Goal: Understand process/instructions

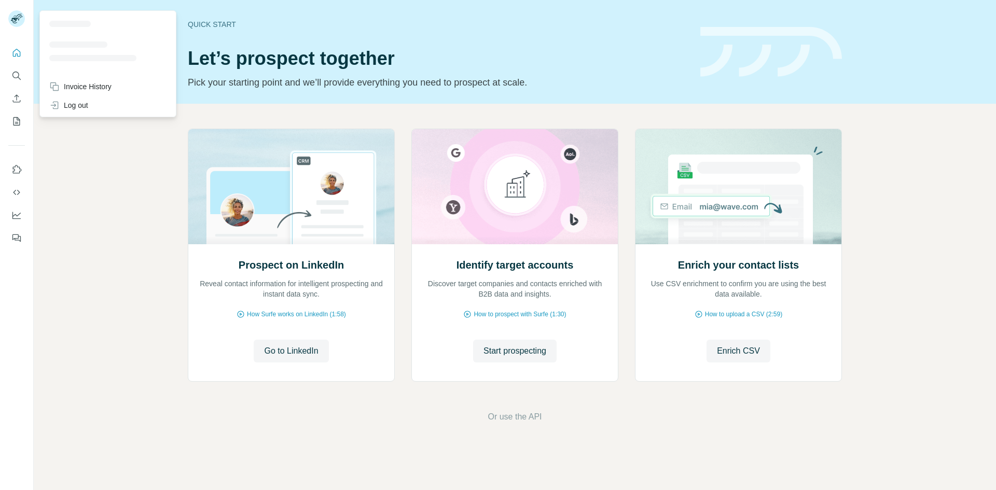
click at [20, 19] on rect at bounding box center [16, 18] width 17 height 17
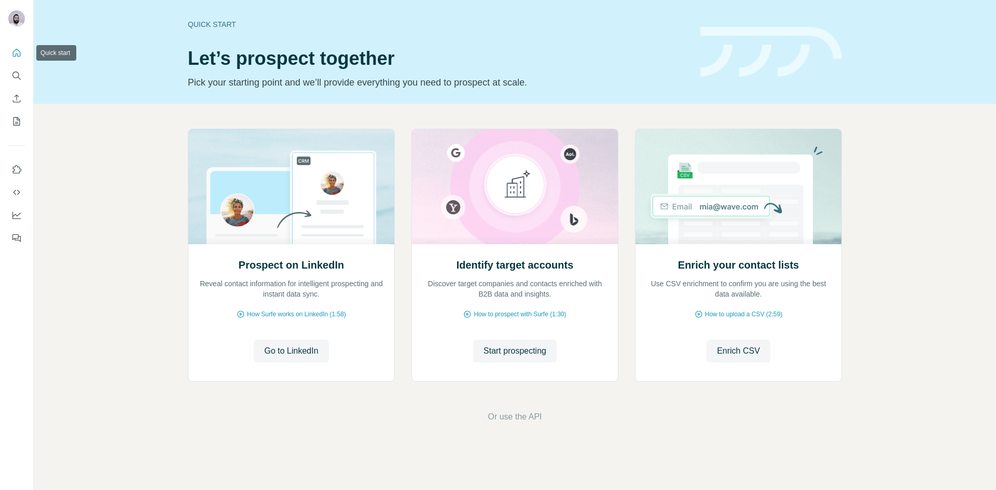
click at [14, 57] on icon "Quick start" at bounding box center [17, 53] width 8 height 8
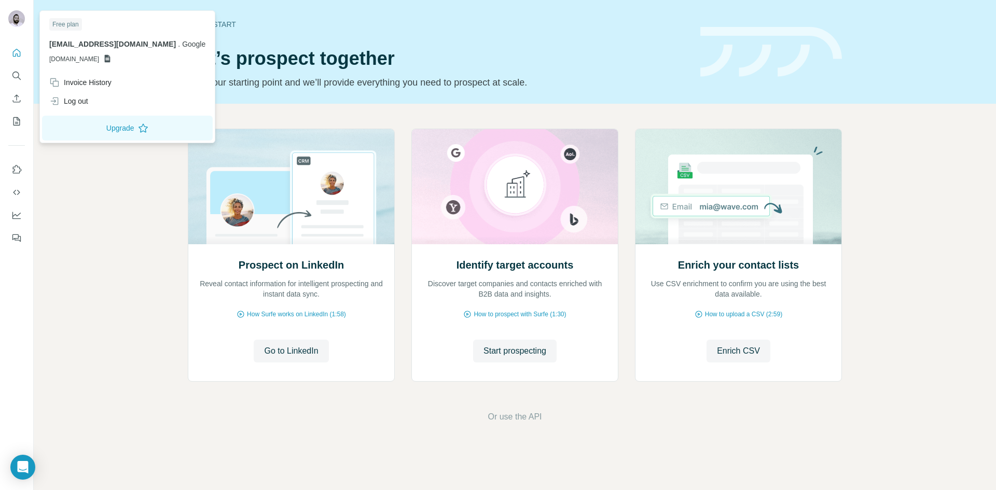
click at [18, 21] on img at bounding box center [16, 18] width 17 height 17
click at [23, 59] on button "Quick start" at bounding box center [16, 53] width 17 height 19
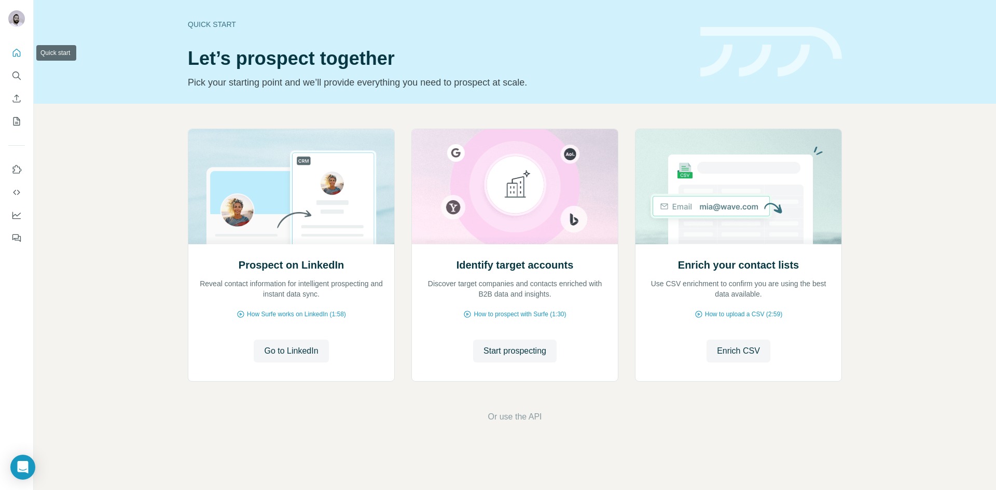
click at [14, 49] on icon "Quick start" at bounding box center [16, 53] width 10 height 10
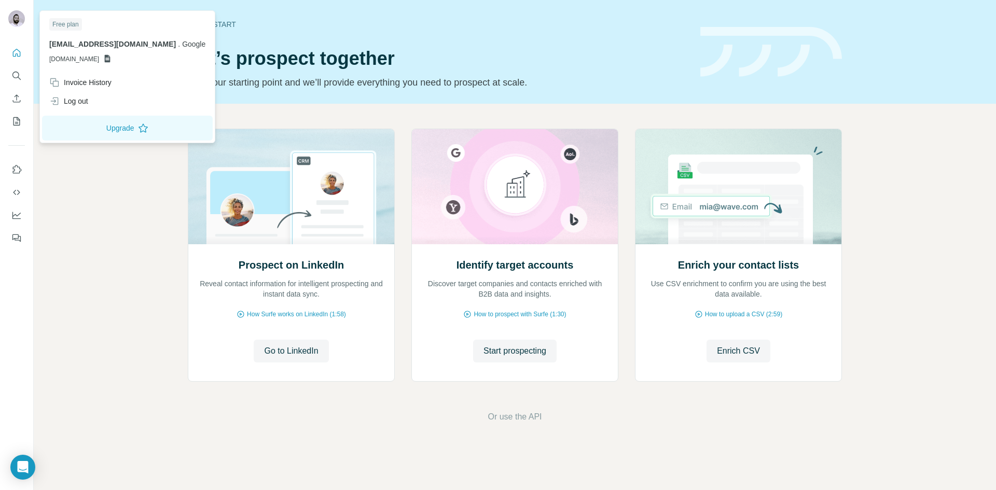
click at [17, 14] on img at bounding box center [16, 18] width 17 height 17
click at [17, 53] on icon "Quick start" at bounding box center [17, 53] width 8 height 8
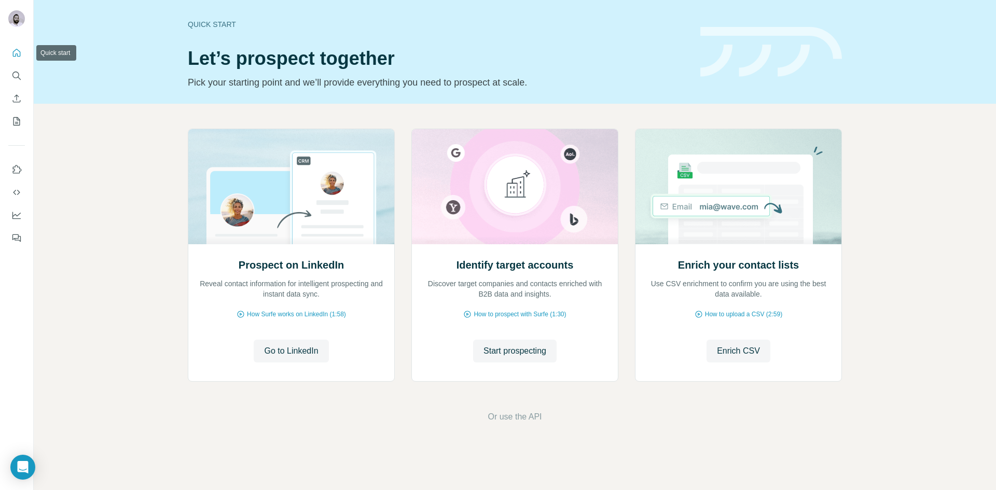
click at [16, 53] on icon "Quick start" at bounding box center [16, 53] width 10 height 10
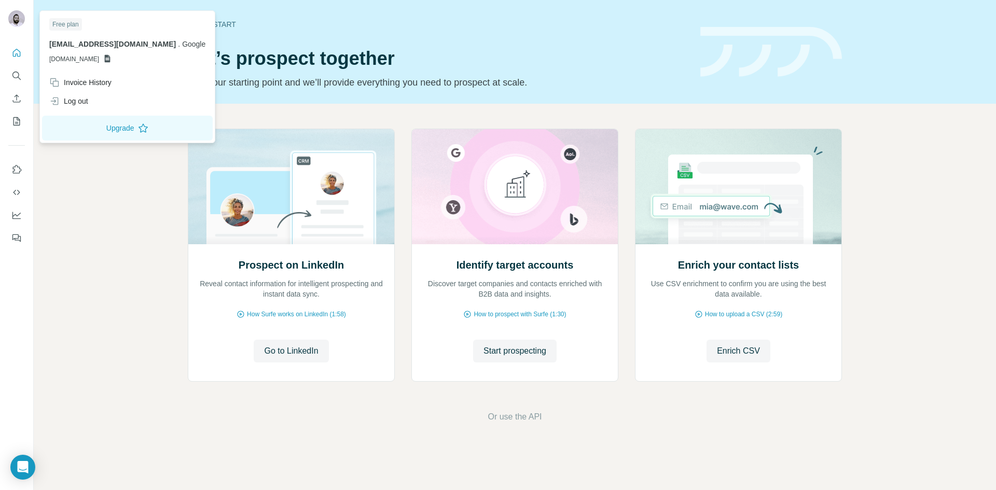
click at [20, 18] on img at bounding box center [16, 18] width 17 height 17
click at [139, 130] on icon at bounding box center [143, 128] width 9 height 9
click at [659, 95] on div "Quick start Let’s prospect together Pick your starting point and we’ll provide …" at bounding box center [515, 52] width 962 height 104
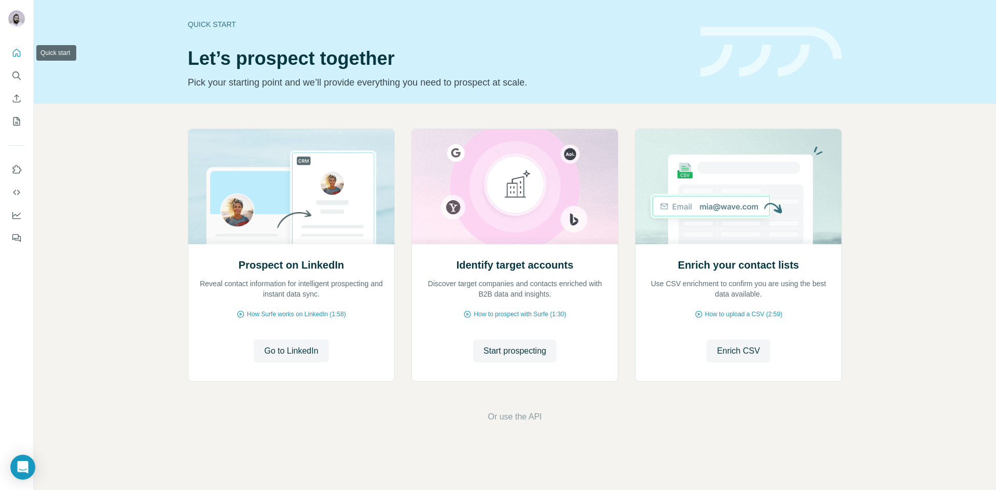
click at [12, 52] on icon "Quick start" at bounding box center [16, 53] width 10 height 10
click at [19, 78] on icon "Search" at bounding box center [19, 78] width 3 height 3
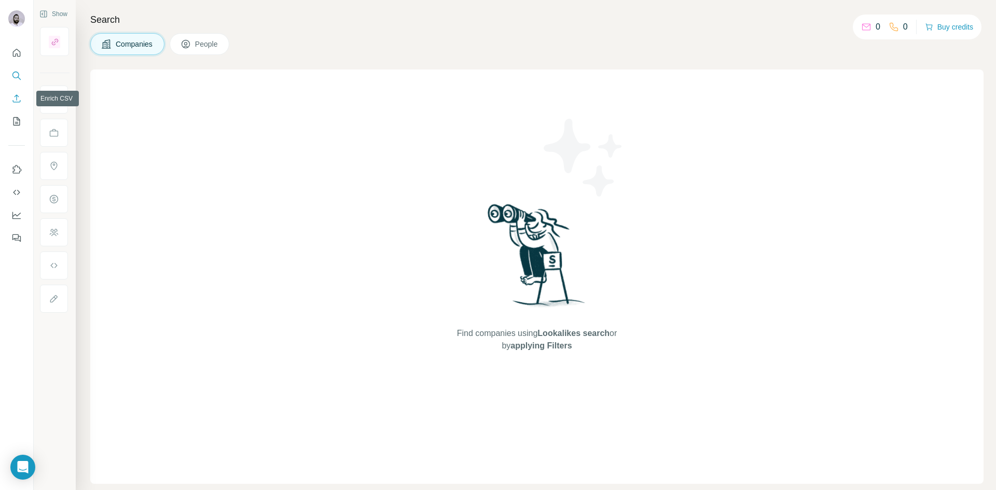
click at [14, 104] on button "Enrich CSV" at bounding box center [16, 98] width 17 height 19
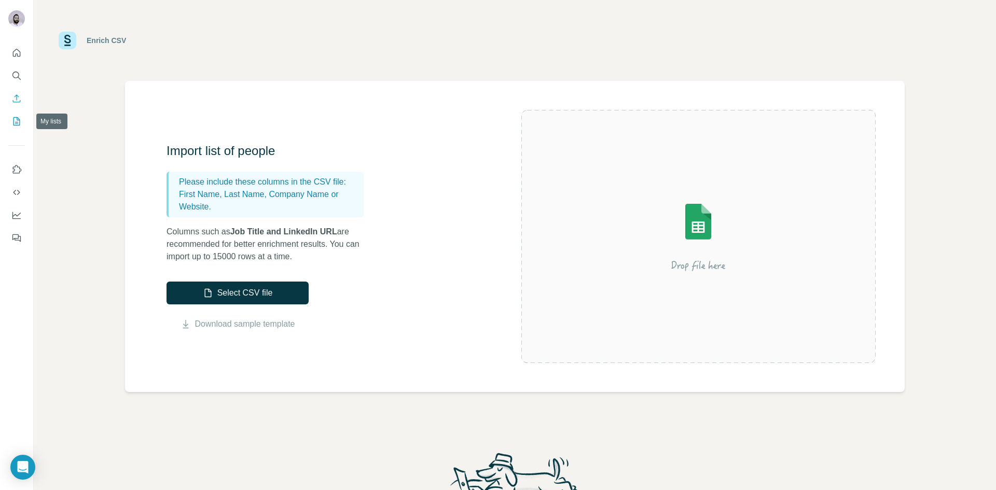
click at [17, 119] on icon "My lists" at bounding box center [16, 121] width 10 height 10
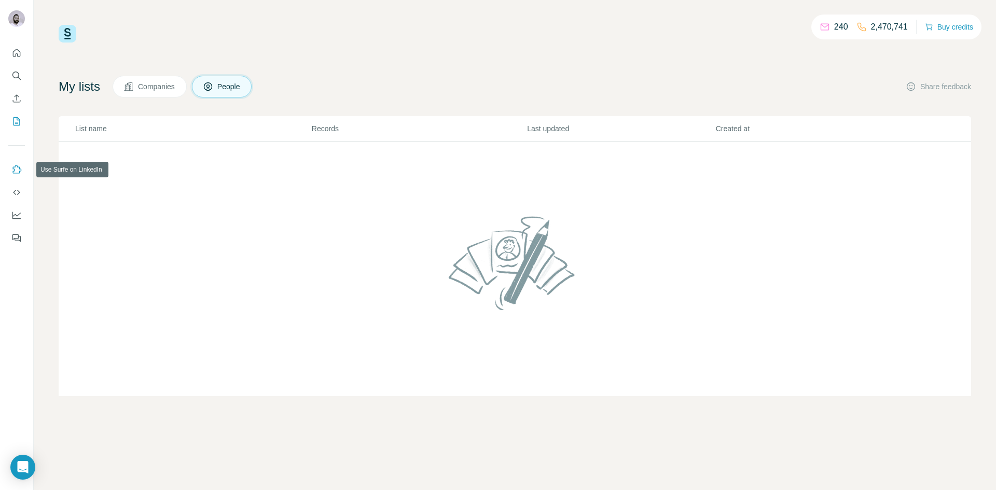
click at [20, 170] on icon "Use Surfe on LinkedIn" at bounding box center [16, 169] width 10 height 10
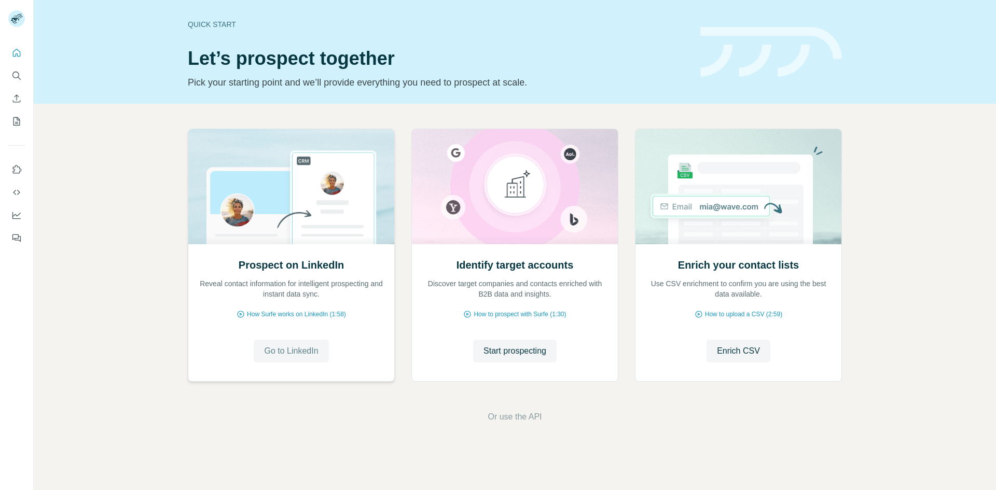
click at [305, 354] on span "Go to LinkedIn" at bounding box center [291, 351] width 54 height 12
